Goal: Information Seeking & Learning: Learn about a topic

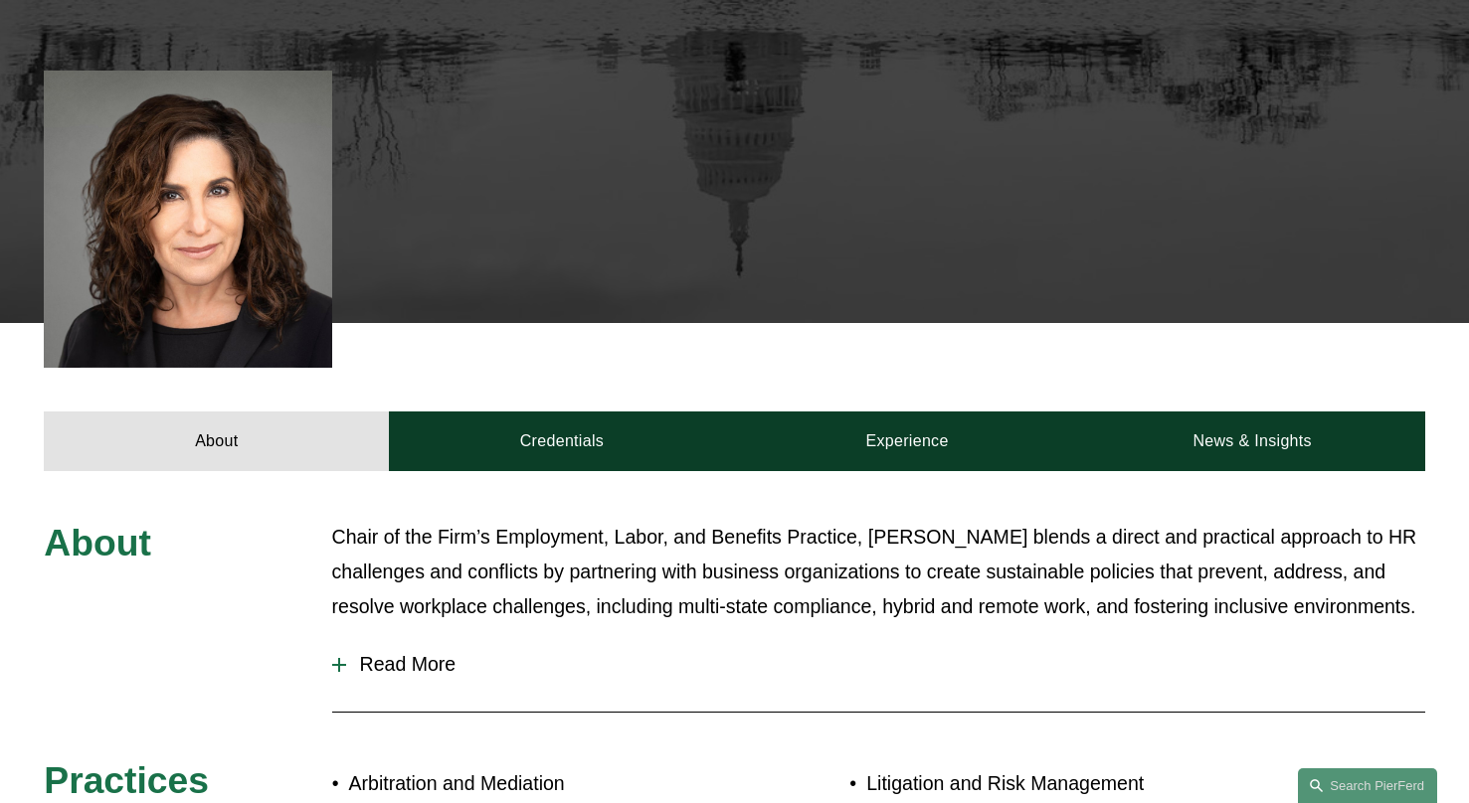
scroll to position [718, 0]
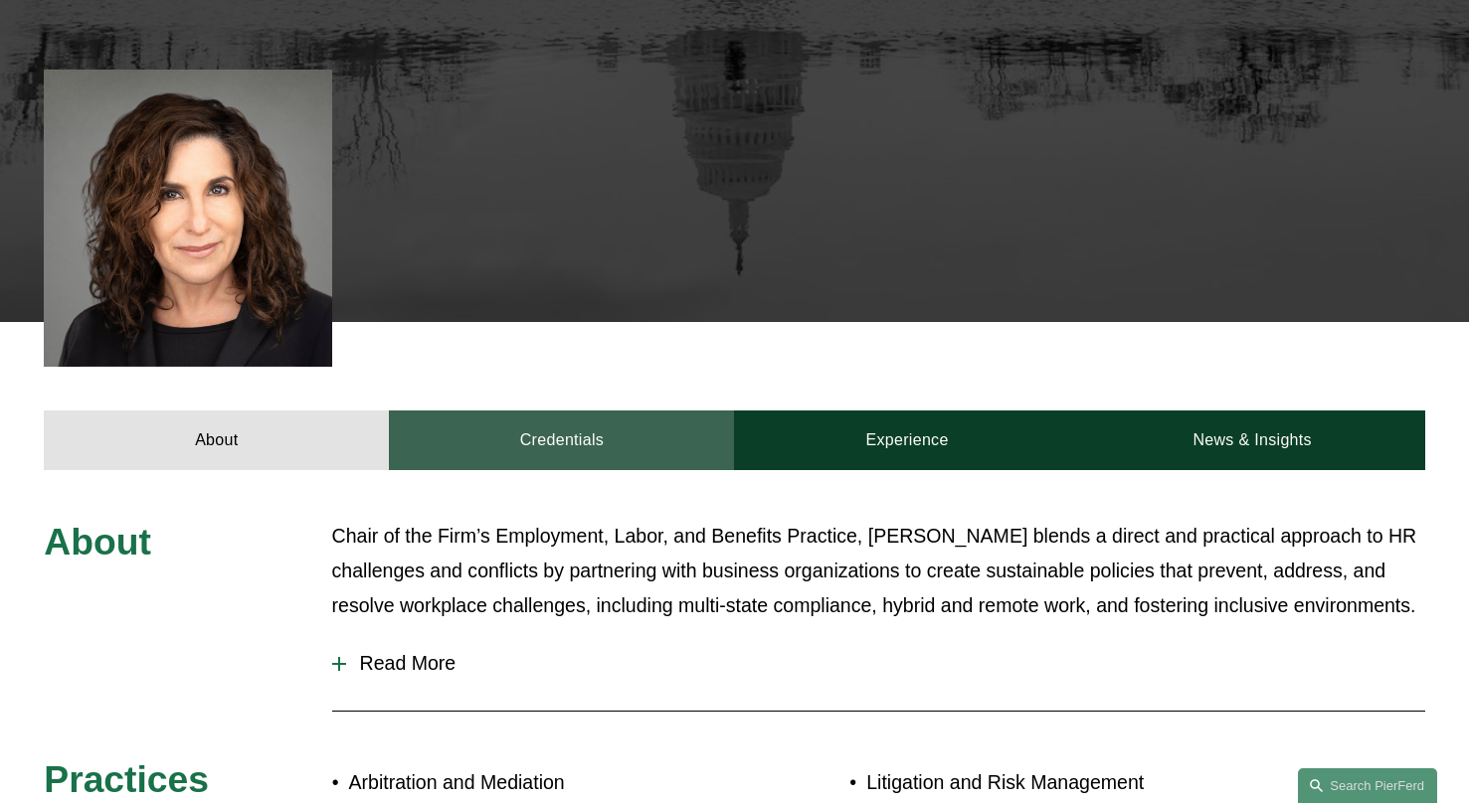
click at [563, 411] on link "Credentials" at bounding box center [561, 441] width 345 height 60
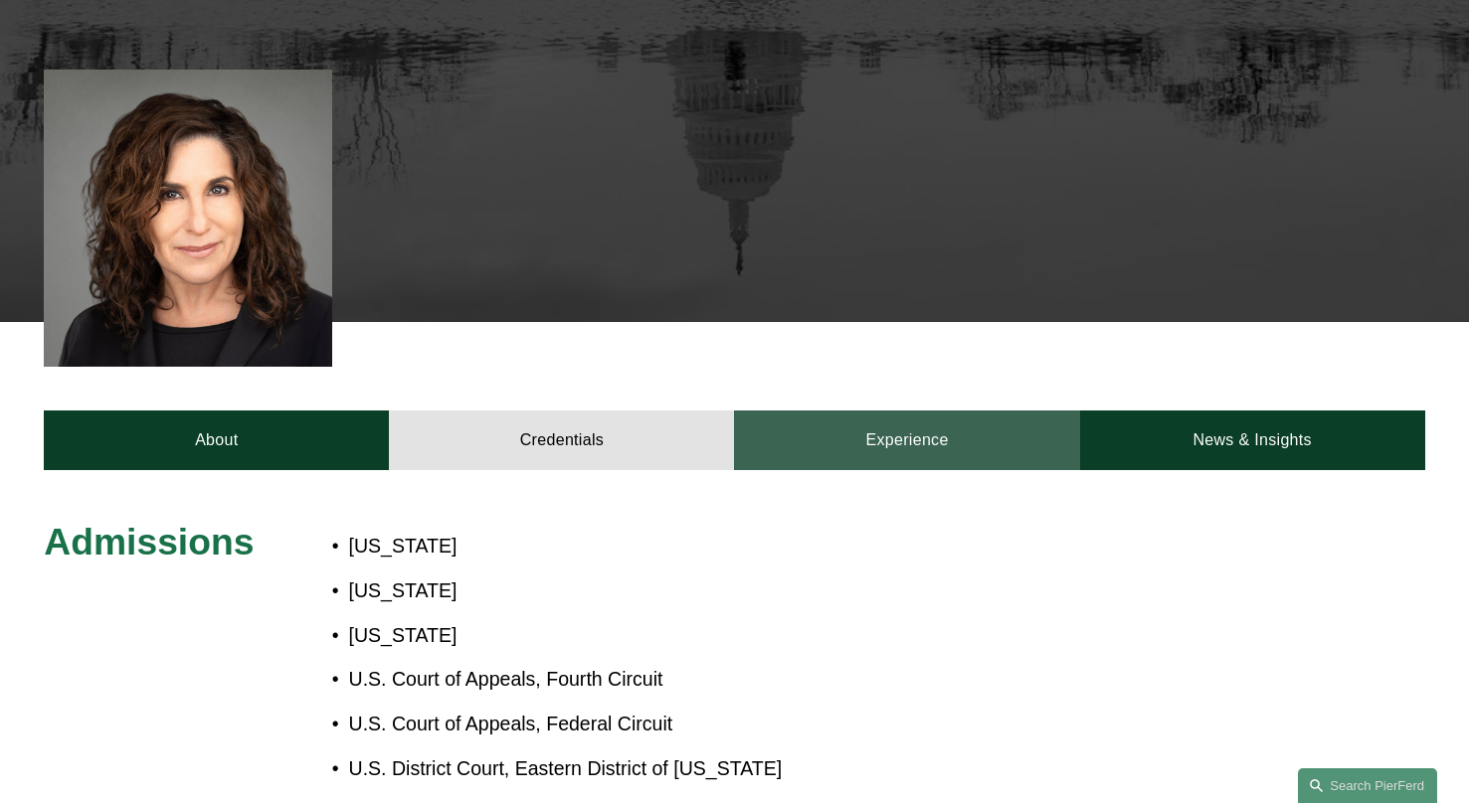
drag, startPoint x: 885, startPoint y: 356, endPoint x: 1006, endPoint y: 360, distance: 121.4
click at [885, 411] on link "Experience" at bounding box center [906, 441] width 345 height 60
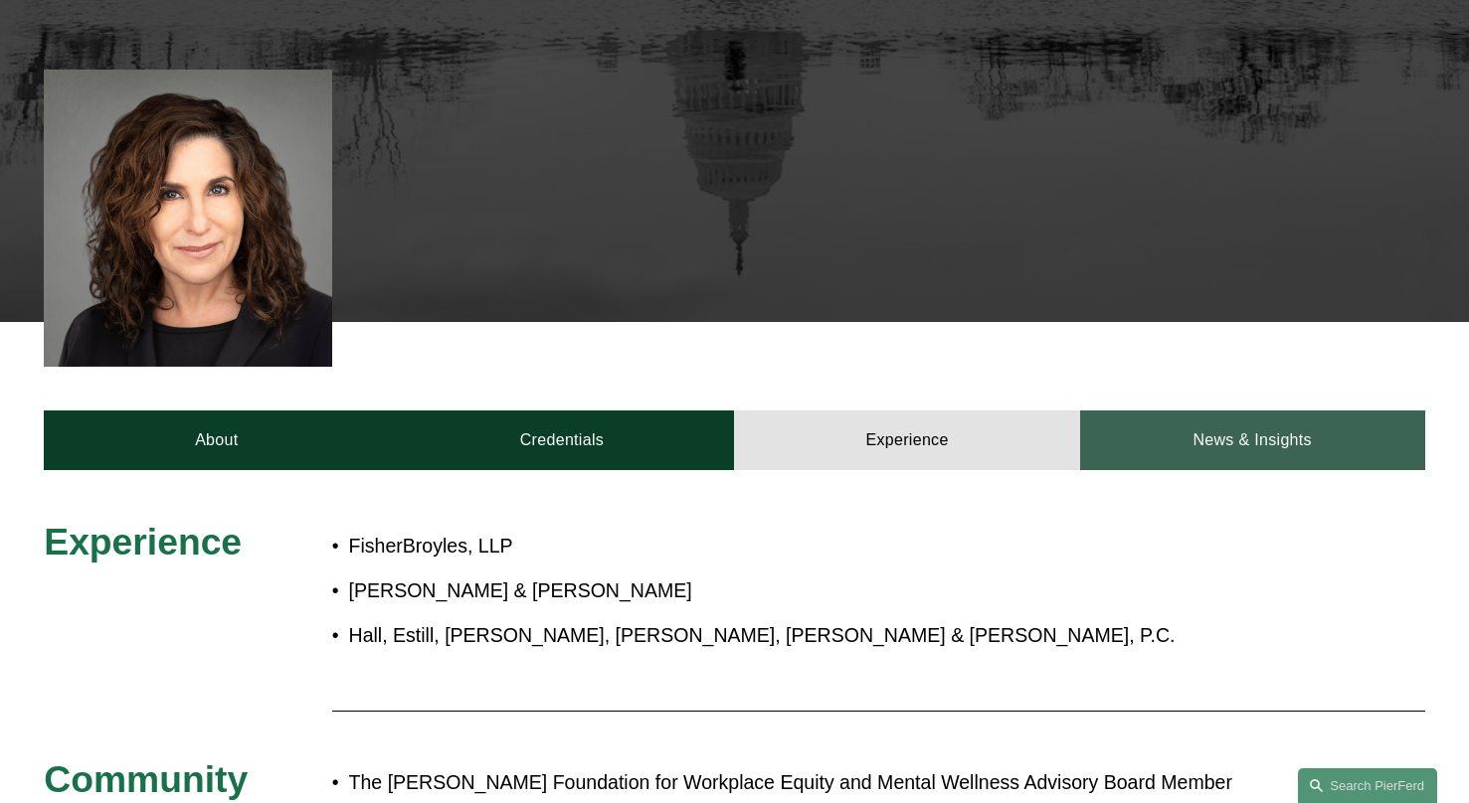
drag, startPoint x: 1232, startPoint y: 351, endPoint x: 1203, endPoint y: 356, distance: 29.3
click at [1232, 411] on link "News & Insights" at bounding box center [1252, 441] width 345 height 60
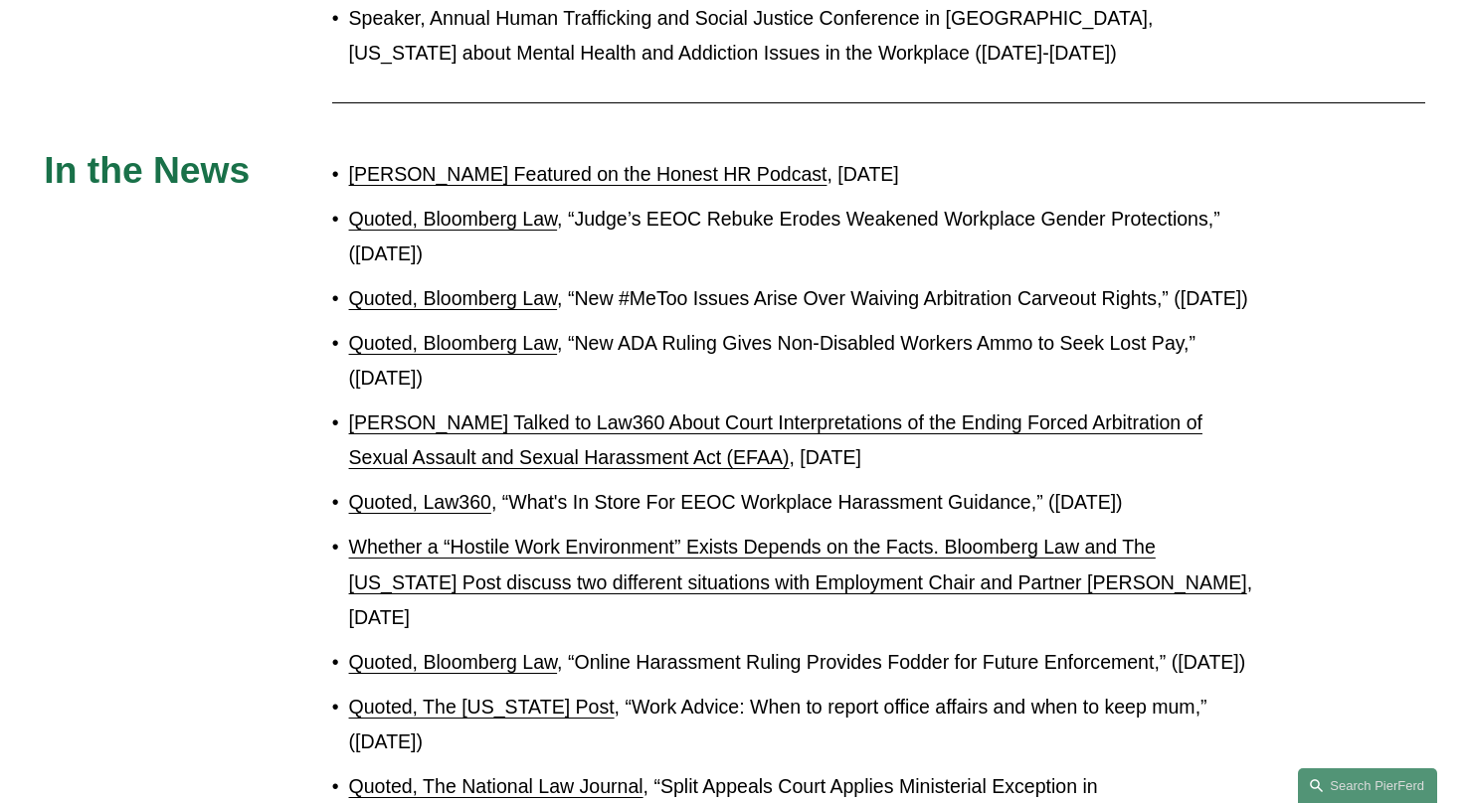
scroll to position [2779, 0]
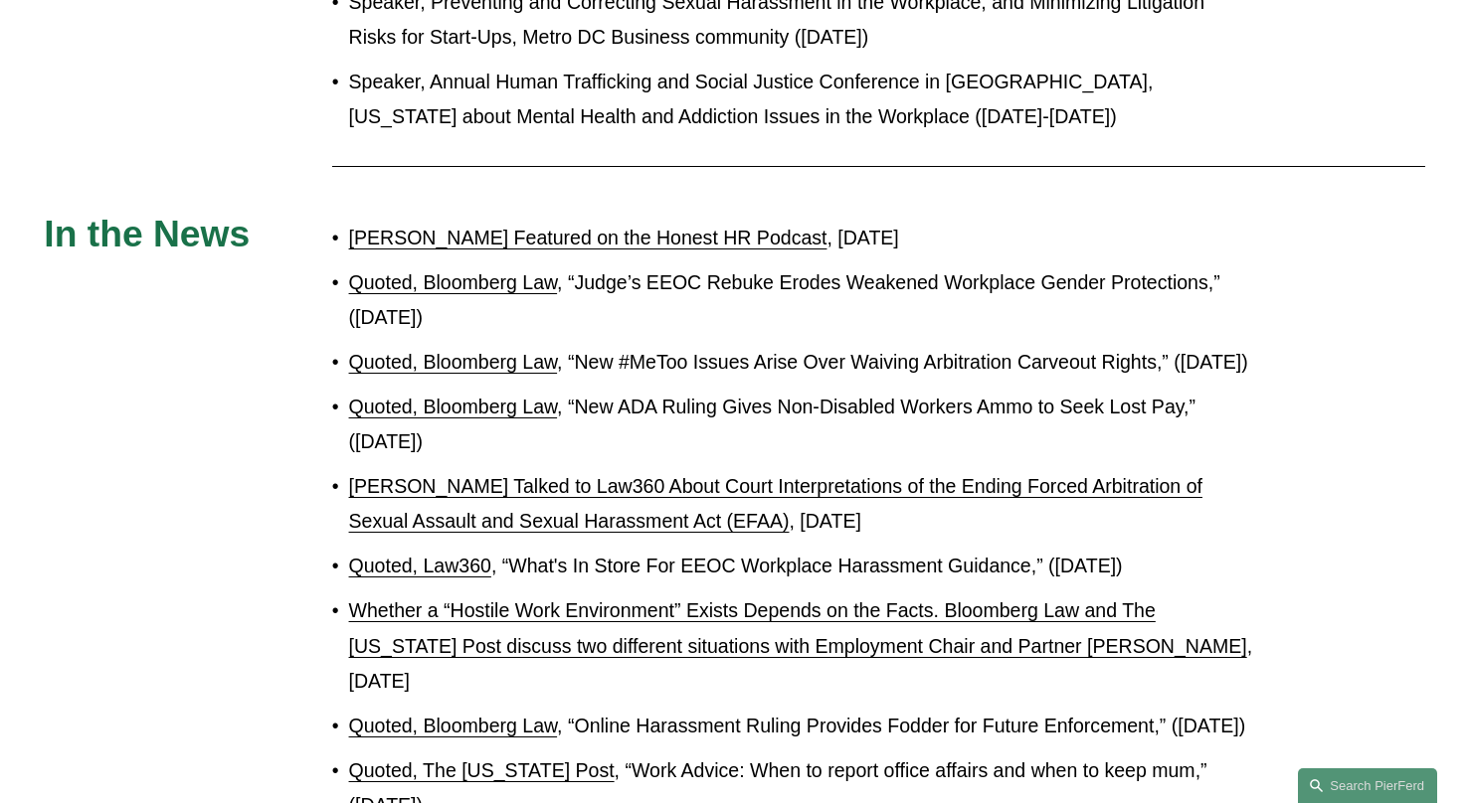
click at [618, 249] on link "[PERSON_NAME] Featured on the Honest HR Podcast" at bounding box center [588, 238] width 478 height 22
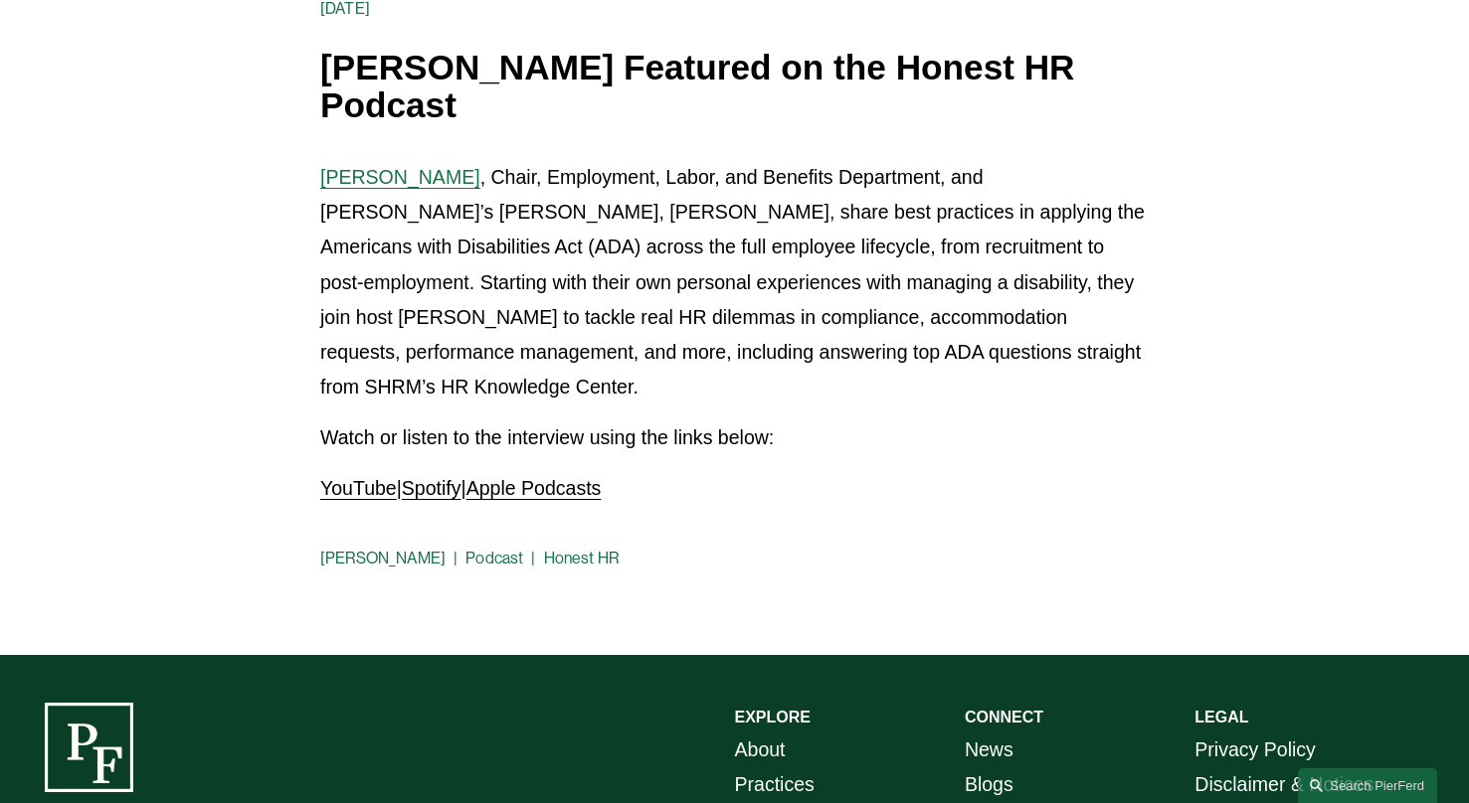
scroll to position [334, 0]
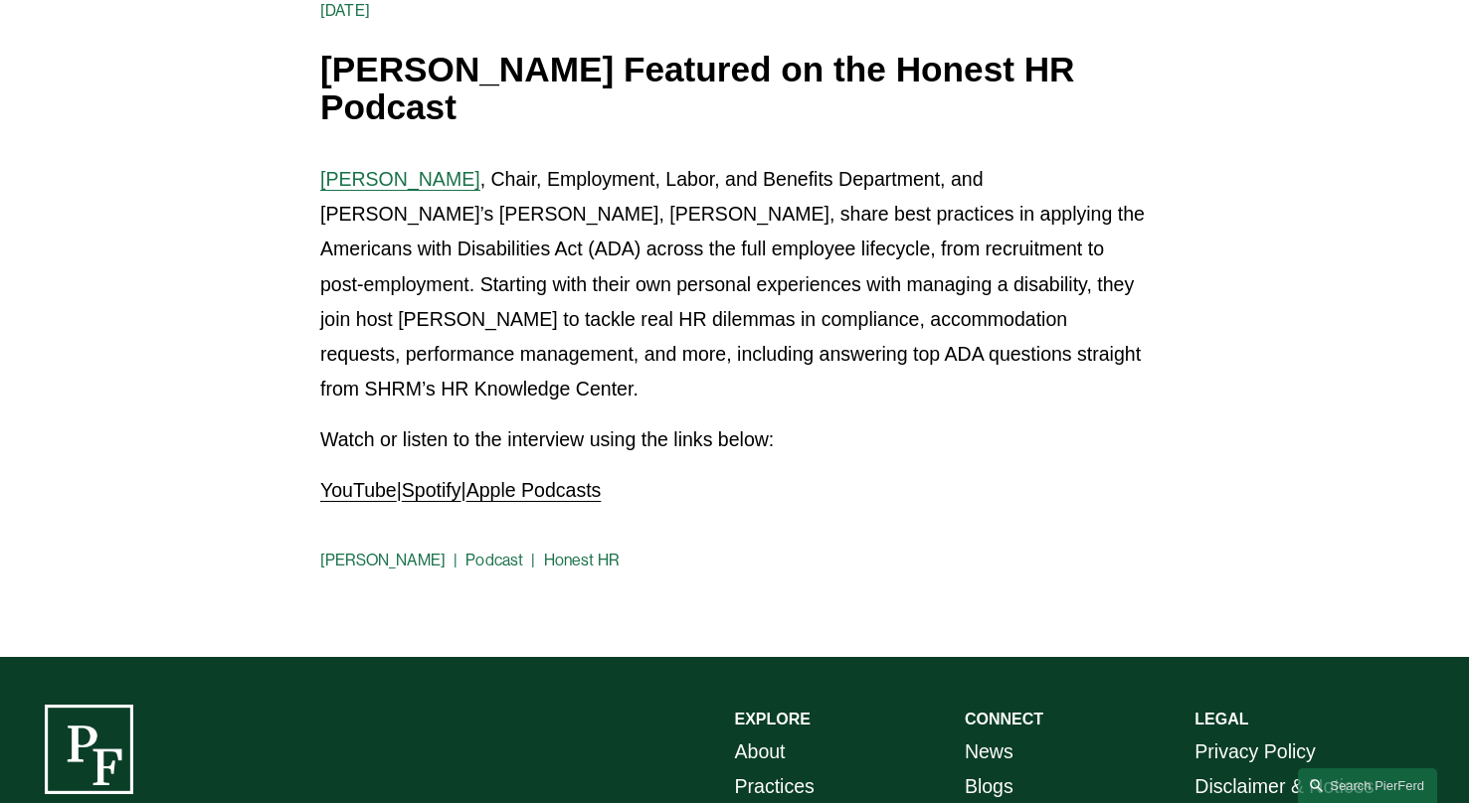
click at [548, 479] on link "Apple Podcasts" at bounding box center [533, 490] width 135 height 22
